Goal: Task Accomplishment & Management: Use online tool/utility

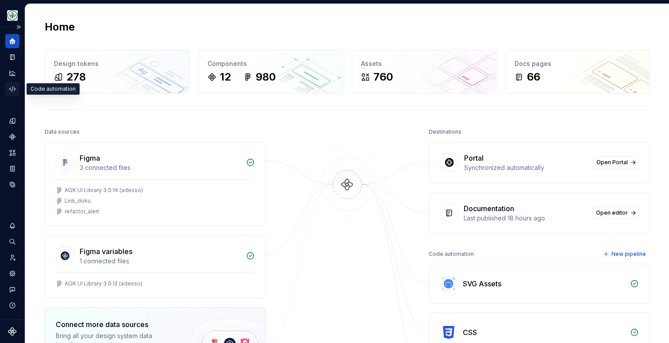
click at [11, 88] on icon "Code automation" at bounding box center [12, 89] width 8 height 8
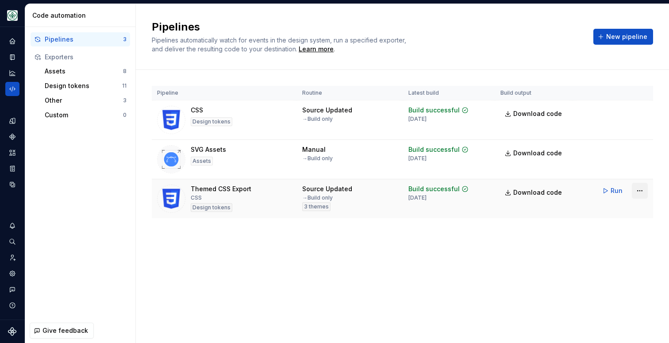
click at [646, 192] on html "Mein Leben S Design system data Code automation Pipelines 3 Exporters Assets 8 …" at bounding box center [334, 171] width 669 height 343
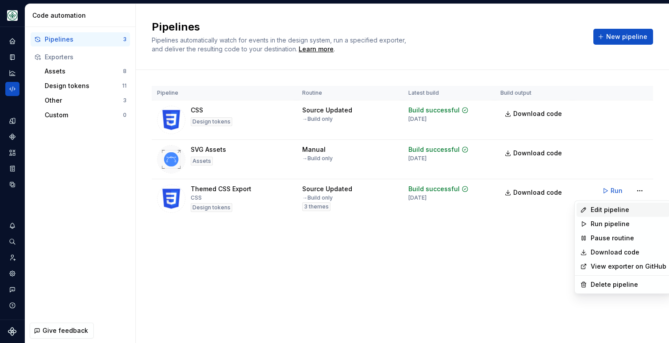
click at [623, 209] on div "Edit pipeline" at bounding box center [628, 209] width 76 height 9
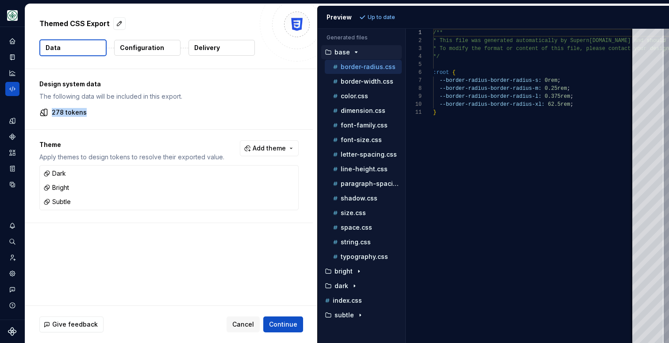
drag, startPoint x: 52, startPoint y: 112, endPoint x: 96, endPoint y: 111, distance: 43.8
click at [96, 111] on div "278 tokens" at bounding box center [168, 112] width 259 height 9
click at [349, 92] on div "color.css" at bounding box center [366, 96] width 71 height 9
type textarea "**********"
